Goal: Check status: Check status

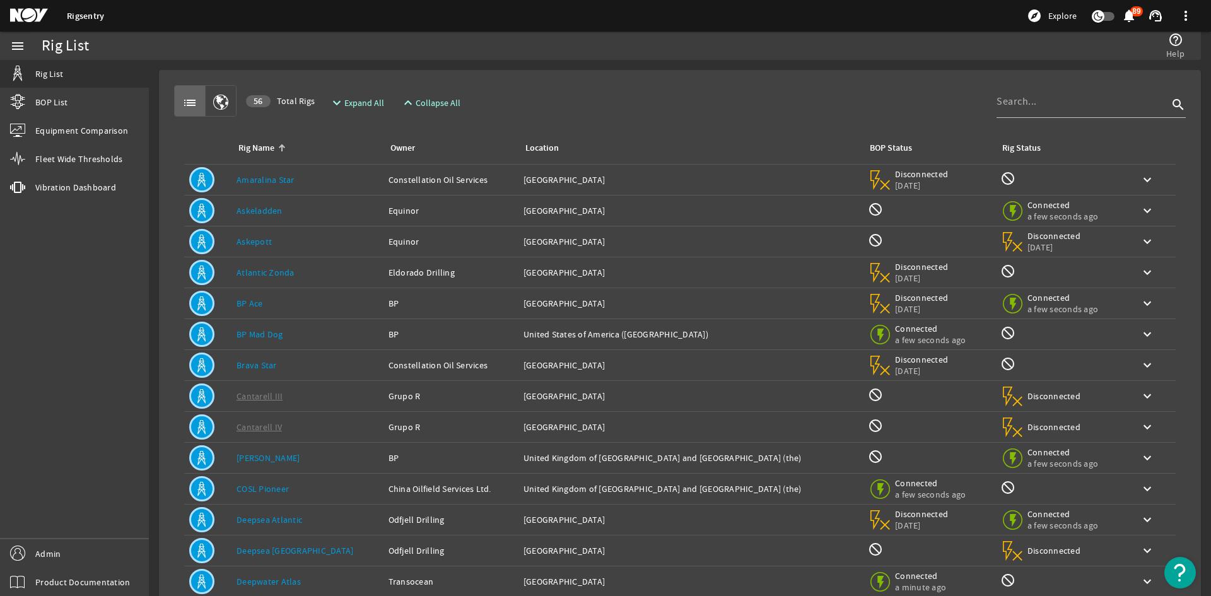
click at [320, 332] on div "Rig Name: BP Mad Dog" at bounding box center [307, 334] width 142 height 13
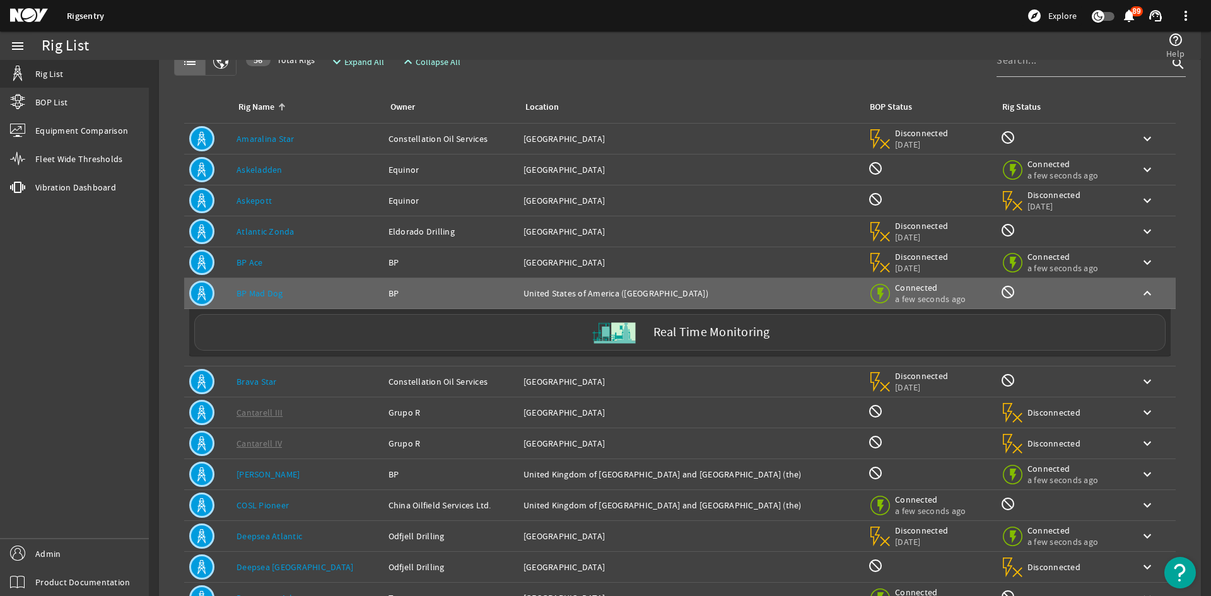
scroll to position [63, 0]
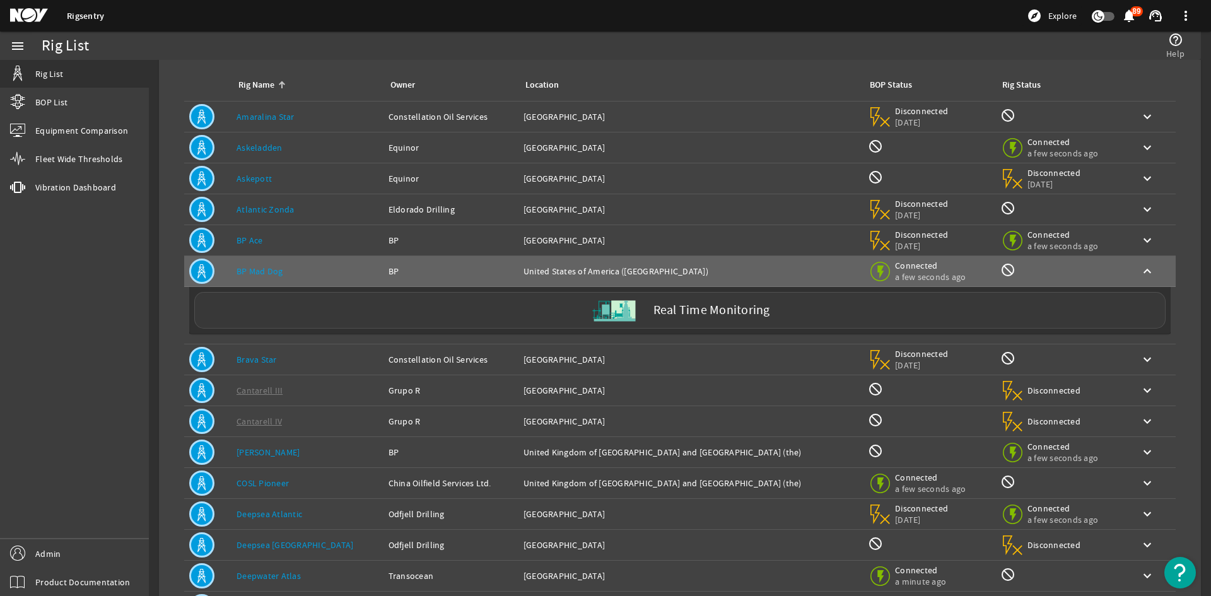
click at [494, 323] on div "Real Time Monitoring" at bounding box center [679, 310] width 971 height 37
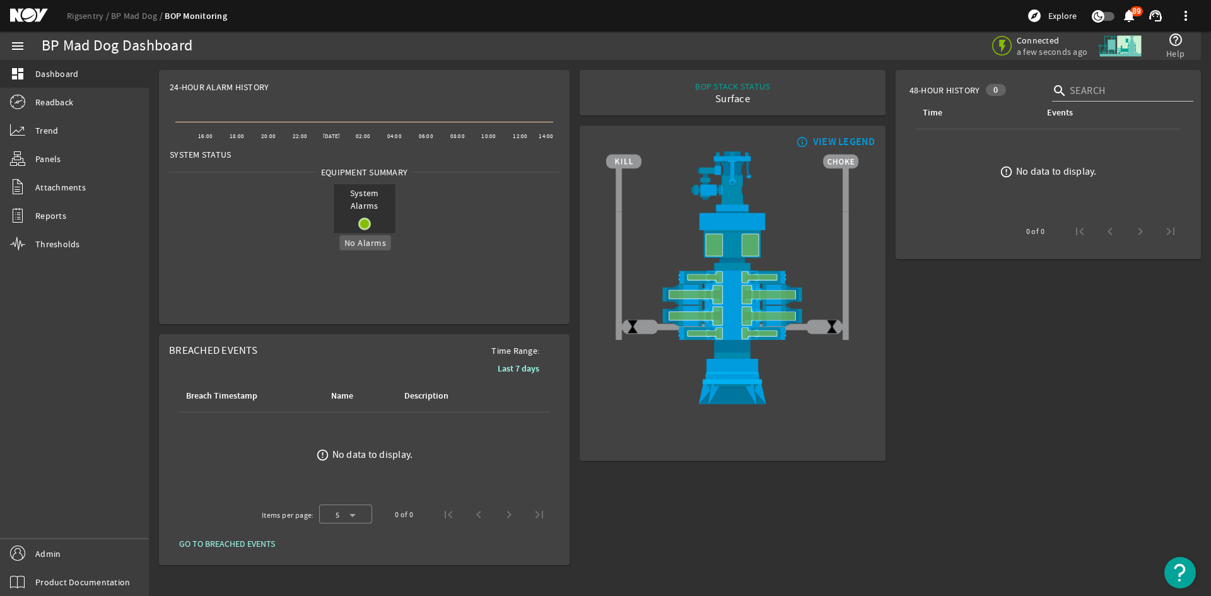
click at [356, 225] on rigsentry-circle-icon at bounding box center [365, 224] width 62 height 13
click at [456, 204] on div "System Alarms" at bounding box center [364, 208] width 399 height 61
click at [71, 113] on link "Readback" at bounding box center [74, 102] width 149 height 28
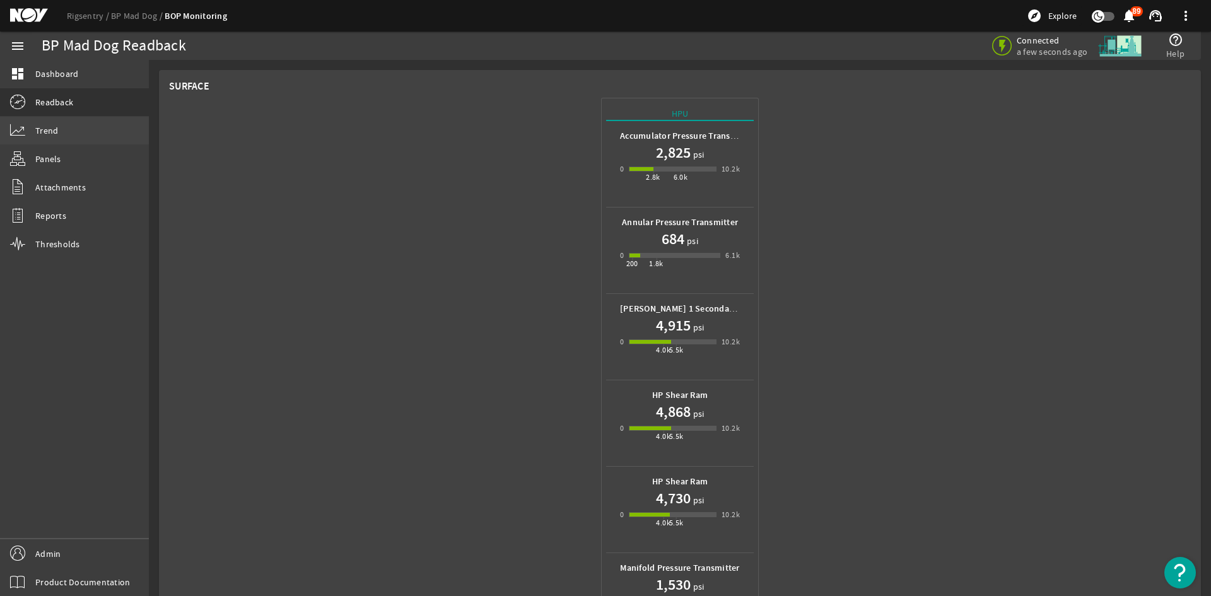
click at [70, 136] on link "Trend" at bounding box center [74, 131] width 149 height 28
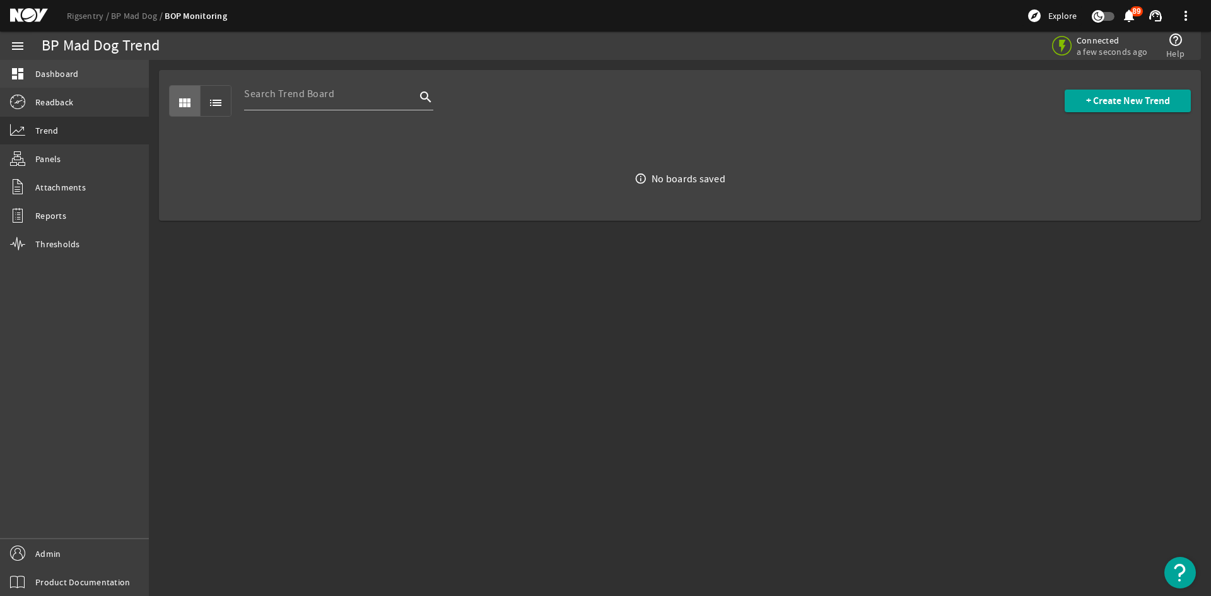
click at [52, 87] on link "dashboard Dashboard" at bounding box center [74, 74] width 149 height 28
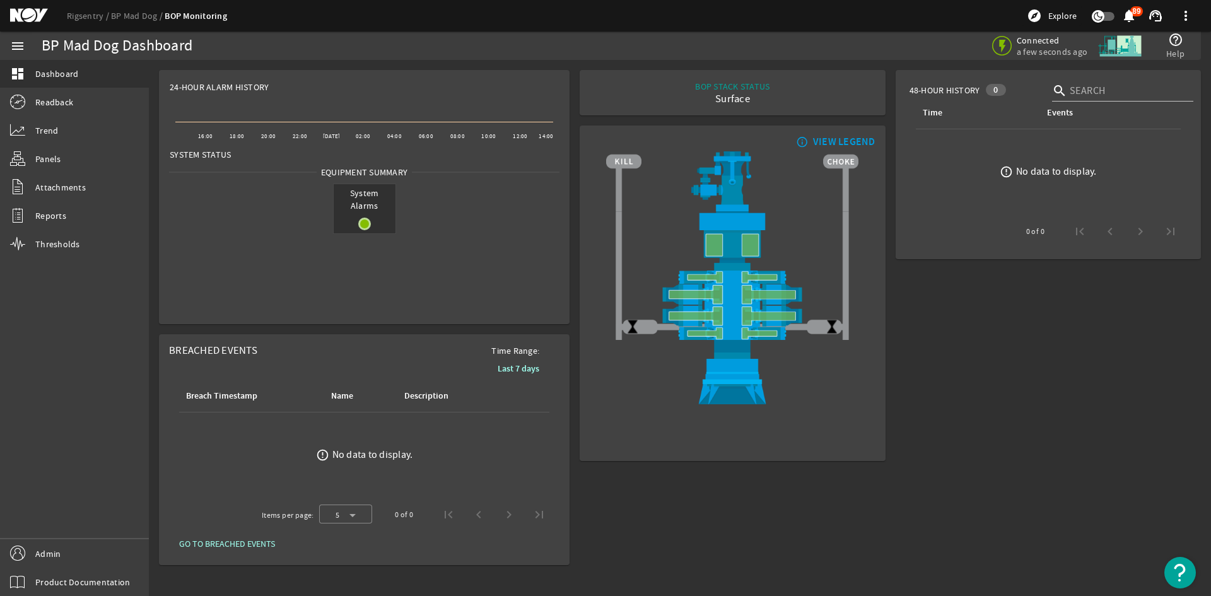
click at [363, 216] on div "System Alarms" at bounding box center [364, 208] width 63 height 50
click at [368, 225] on mat-icon at bounding box center [364, 224] width 13 height 13
click at [366, 224] on mat-icon at bounding box center [364, 224] width 13 height 13
click at [399, 219] on div "System Alarms" at bounding box center [364, 208] width 399 height 61
click at [86, 12] on link "Rigsentry" at bounding box center [89, 15] width 44 height 11
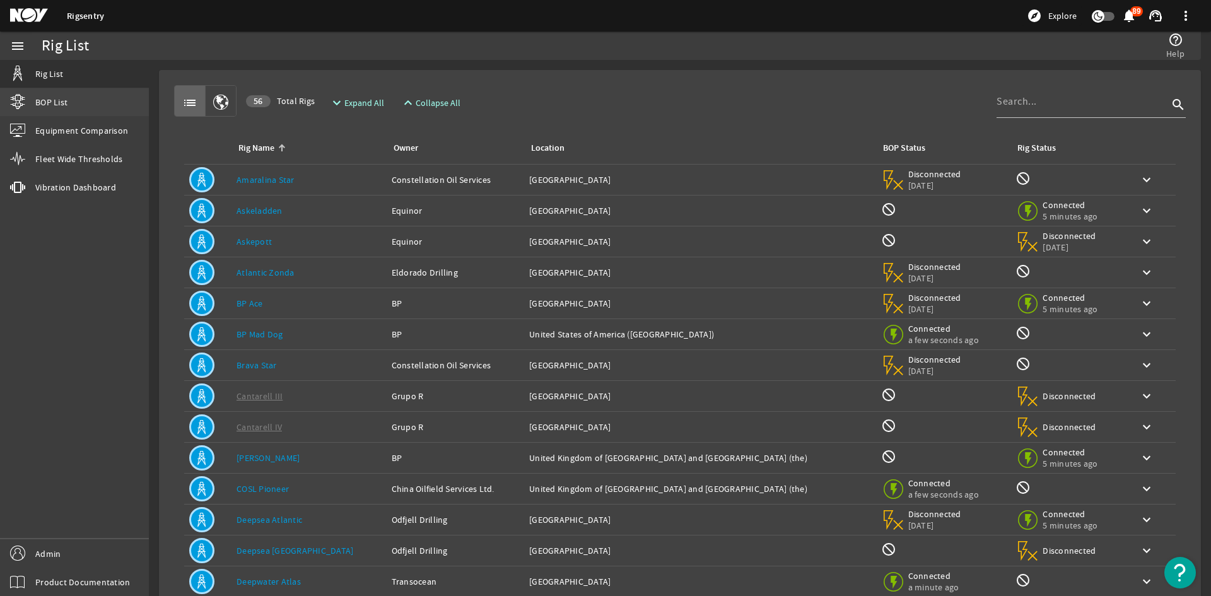
click at [71, 107] on link "BOP List" at bounding box center [74, 102] width 149 height 28
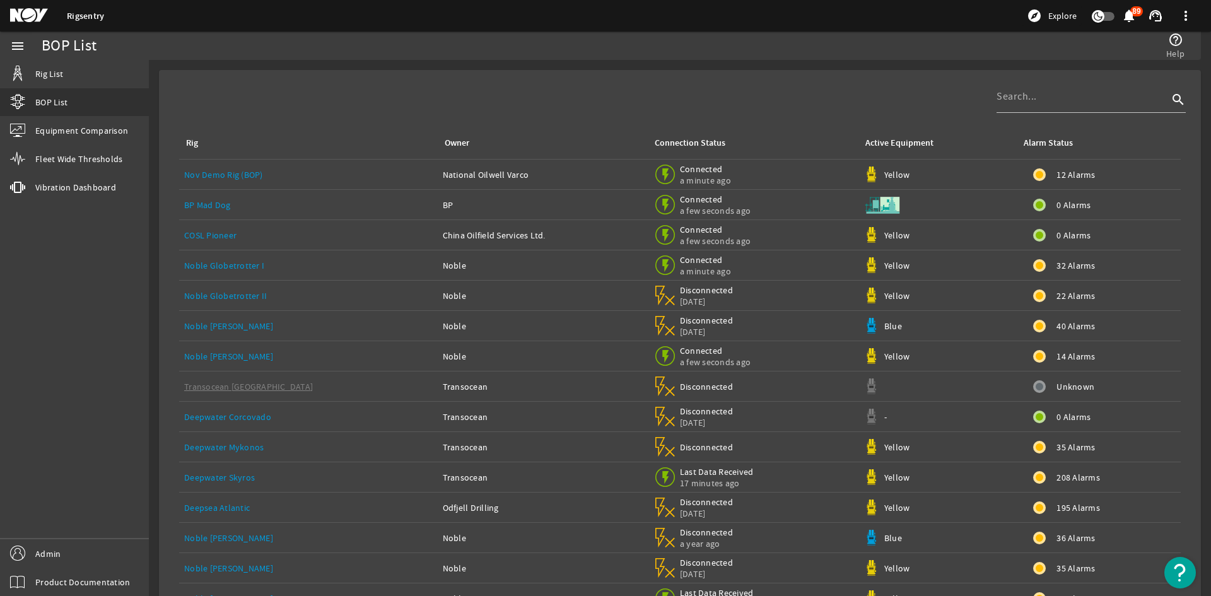
click at [206, 214] on td "BP Mad Dog" at bounding box center [308, 205] width 259 height 30
